Goal: Information Seeking & Learning: Learn about a topic

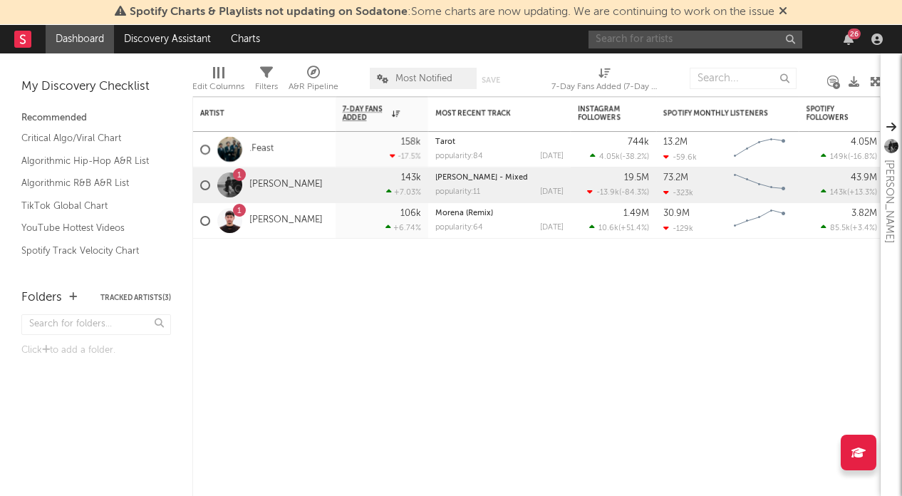
click at [698, 36] on input "text" at bounding box center [696, 40] width 214 height 18
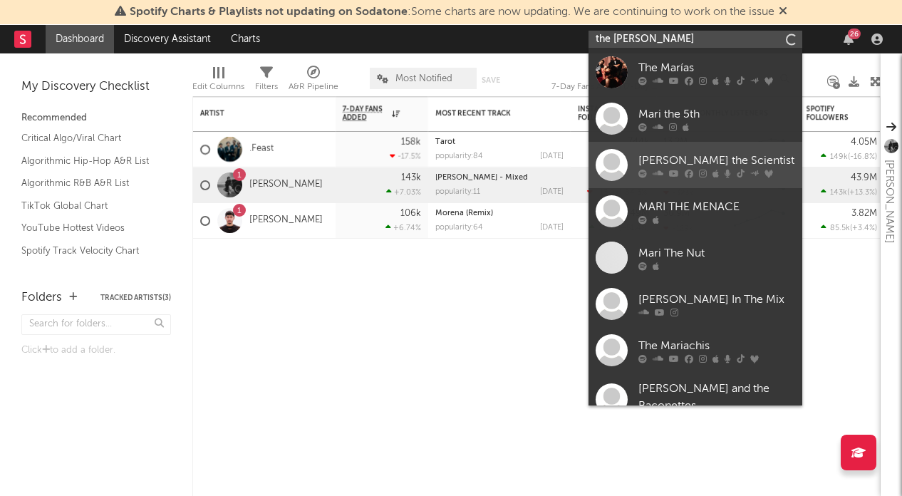
type input "the marias"
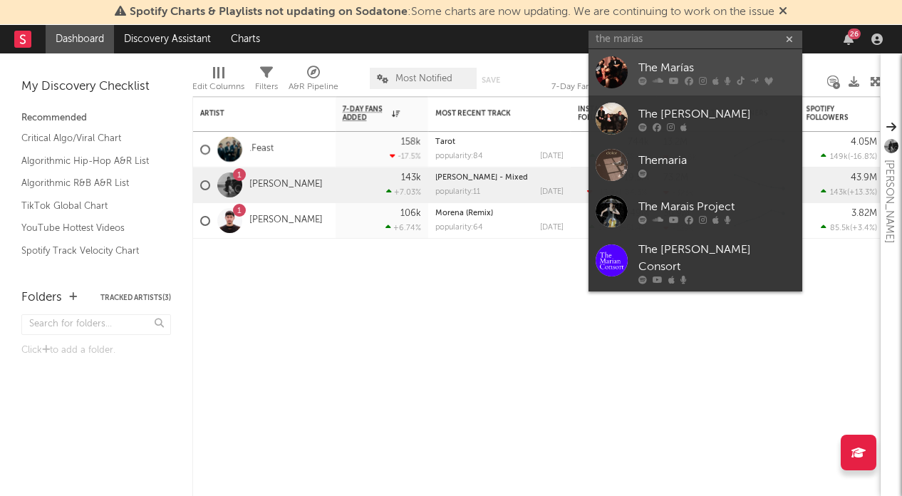
click at [714, 56] on link "The Marías" at bounding box center [696, 72] width 214 height 46
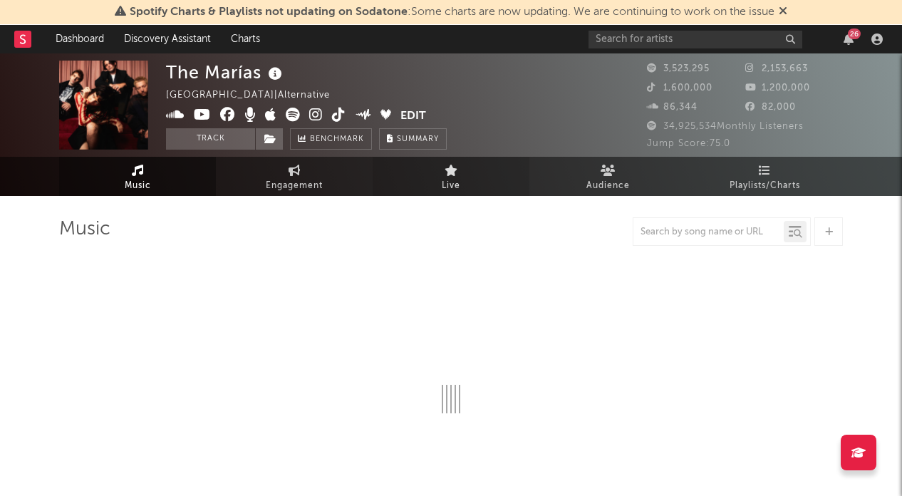
select select "6m"
